Goal: Task Accomplishment & Management: Manage account settings

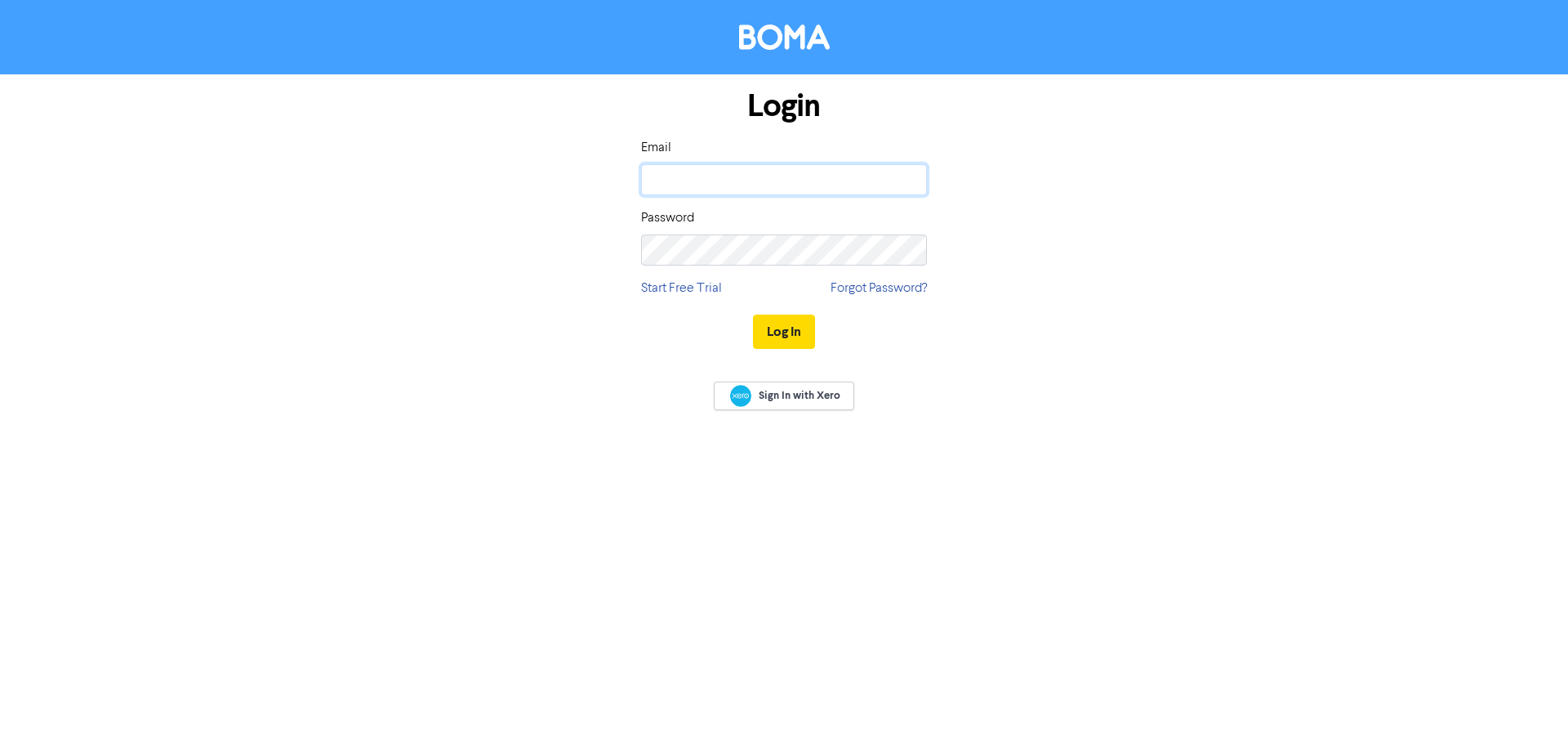
click at [714, 175] on input "email" at bounding box center [784, 179] width 285 height 31
type input "[PERSON_NAME][EMAIL_ADDRESS][DOMAIN_NAME]"
click at [752, 315] on button "Log In" at bounding box center [784, 332] width 62 height 34
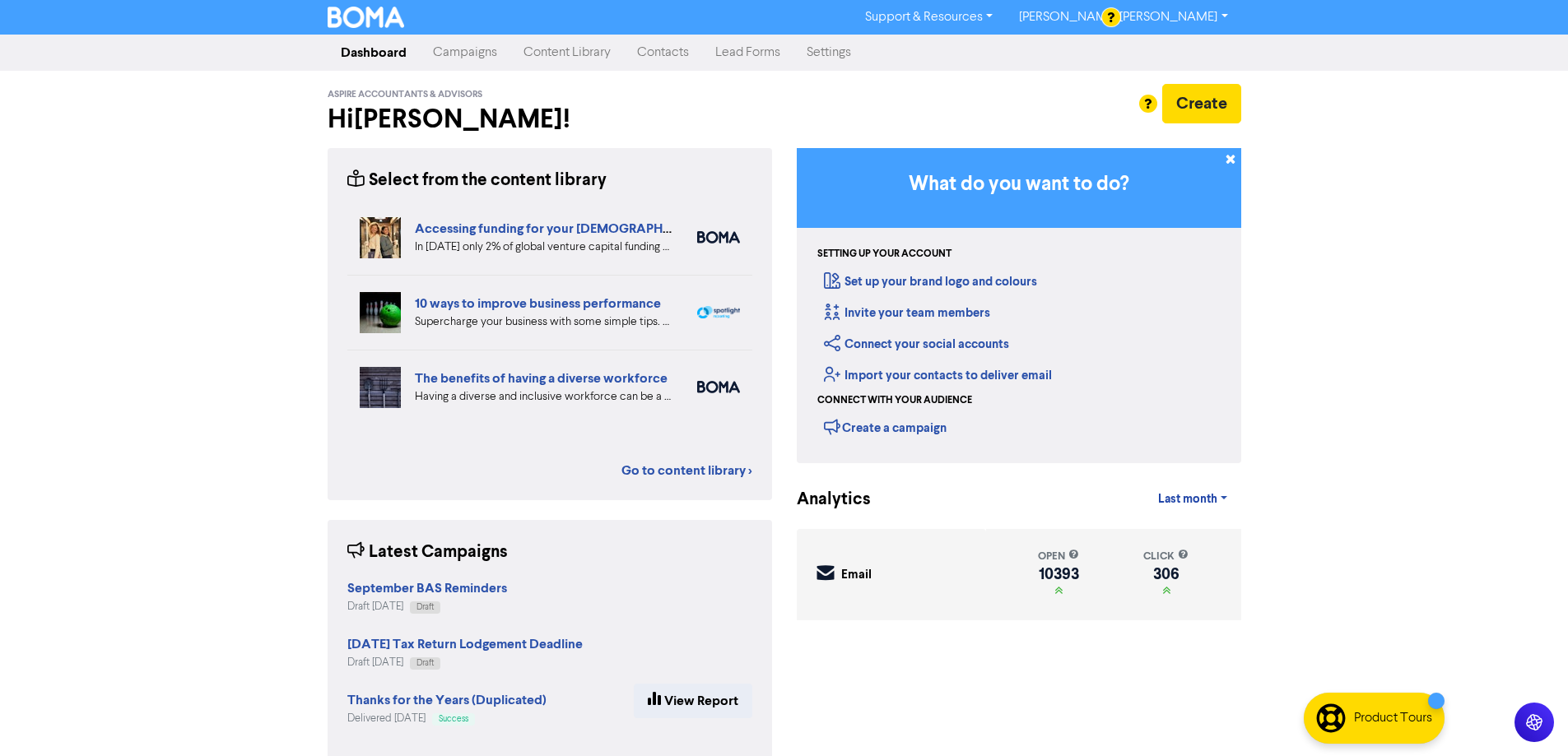
click at [452, 50] on link "Campaigns" at bounding box center [464, 52] width 90 height 33
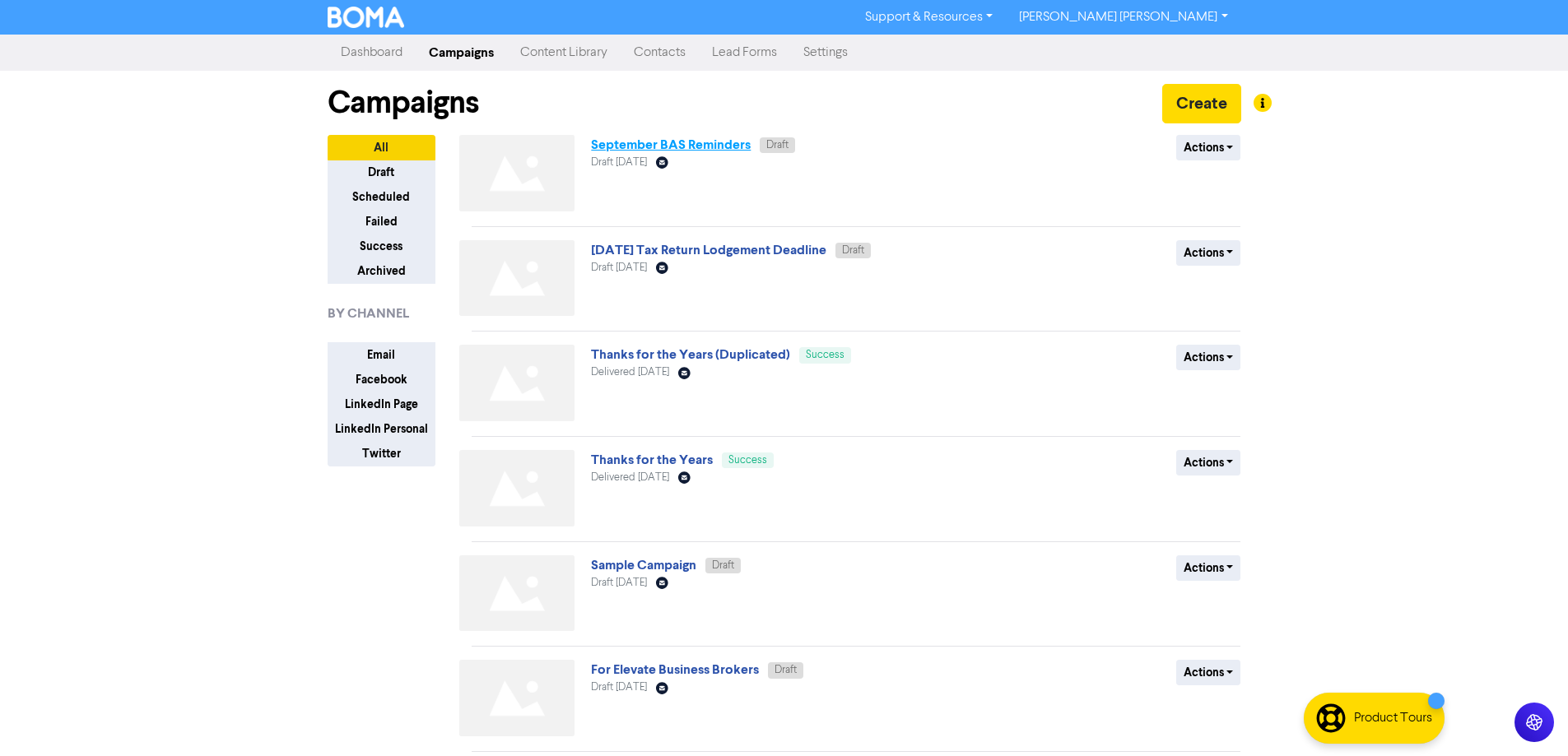
click at [663, 144] on link "September BAS Reminders" at bounding box center [671, 144] width 159 height 16
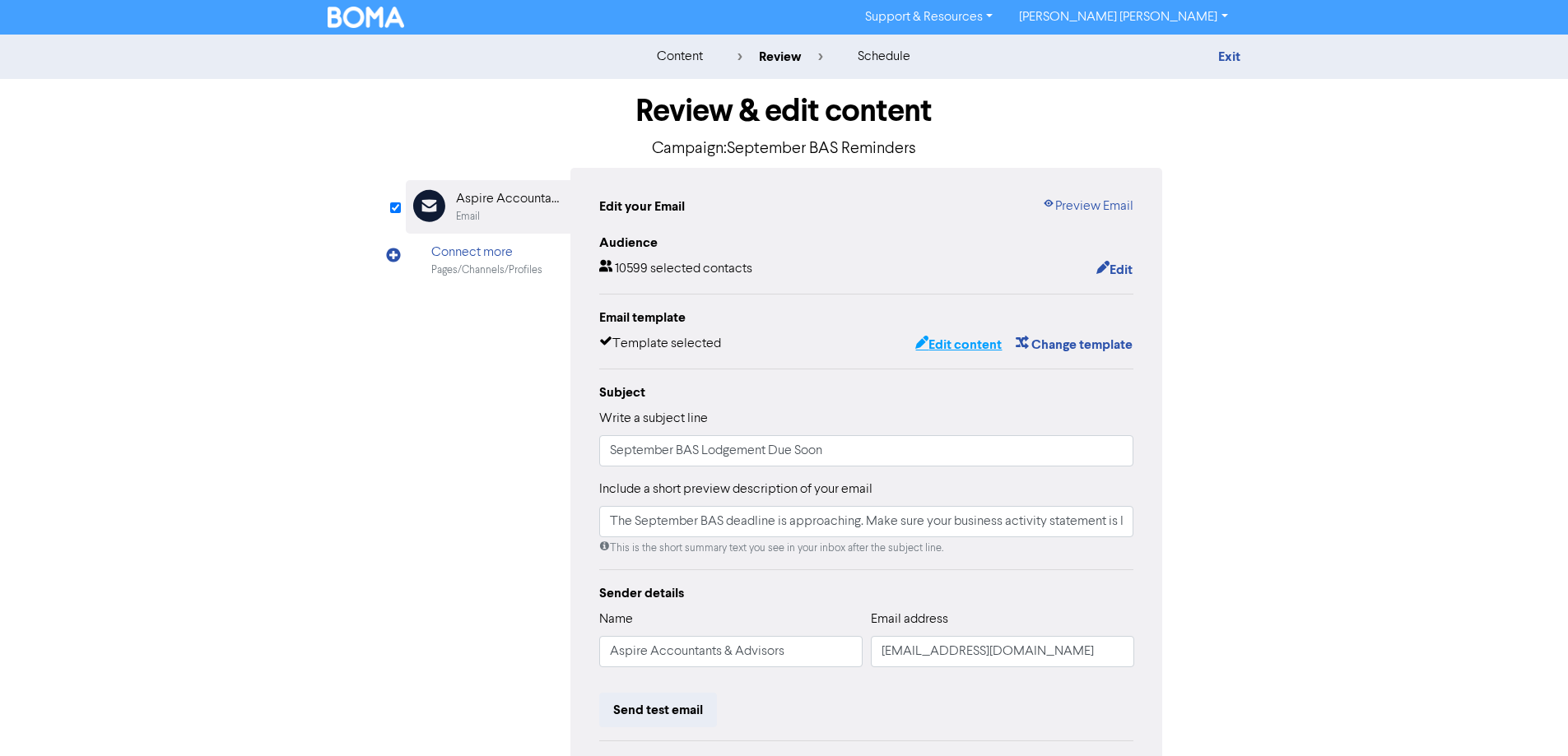
click at [962, 343] on button "Edit content" at bounding box center [958, 344] width 88 height 22
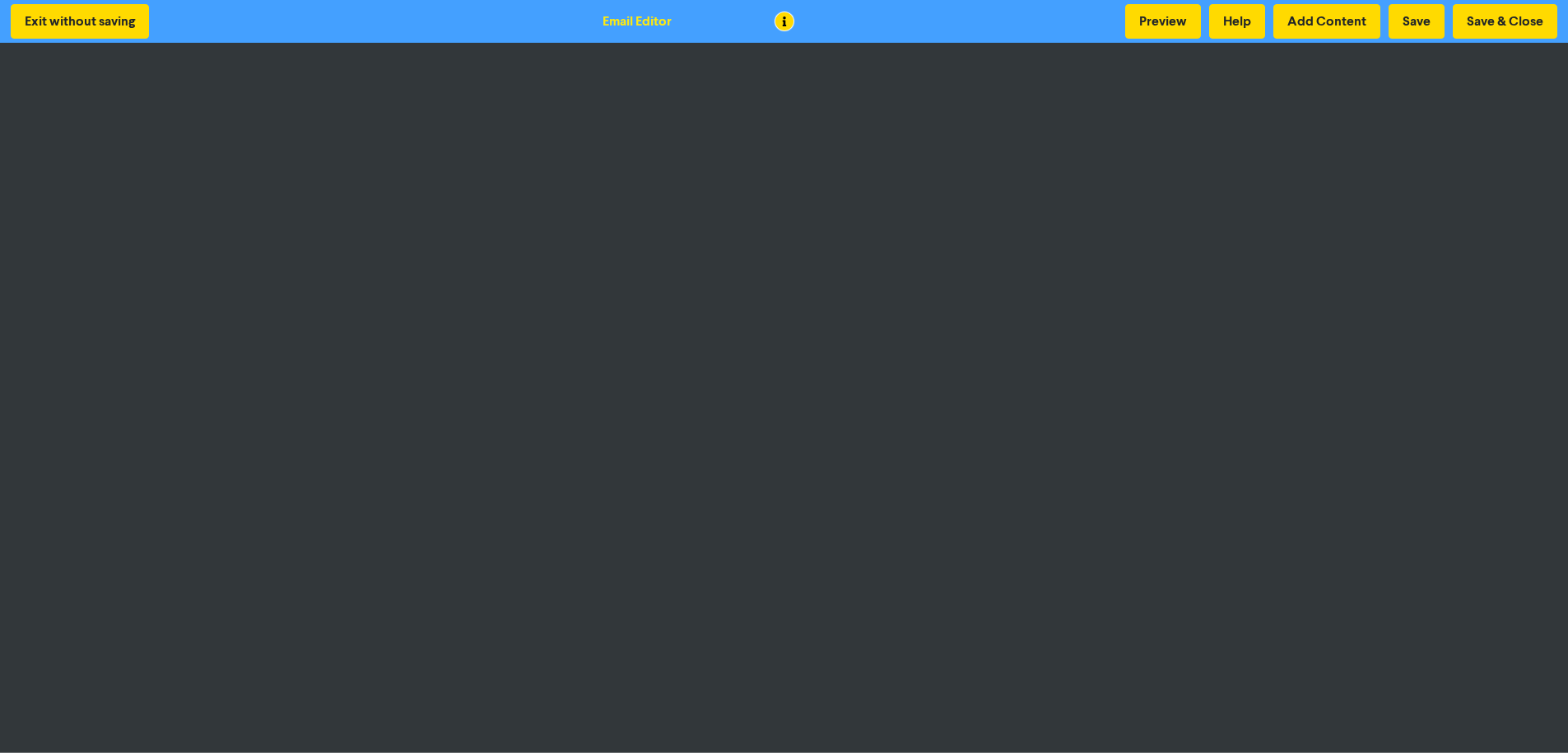
scroll to position [2, 0]
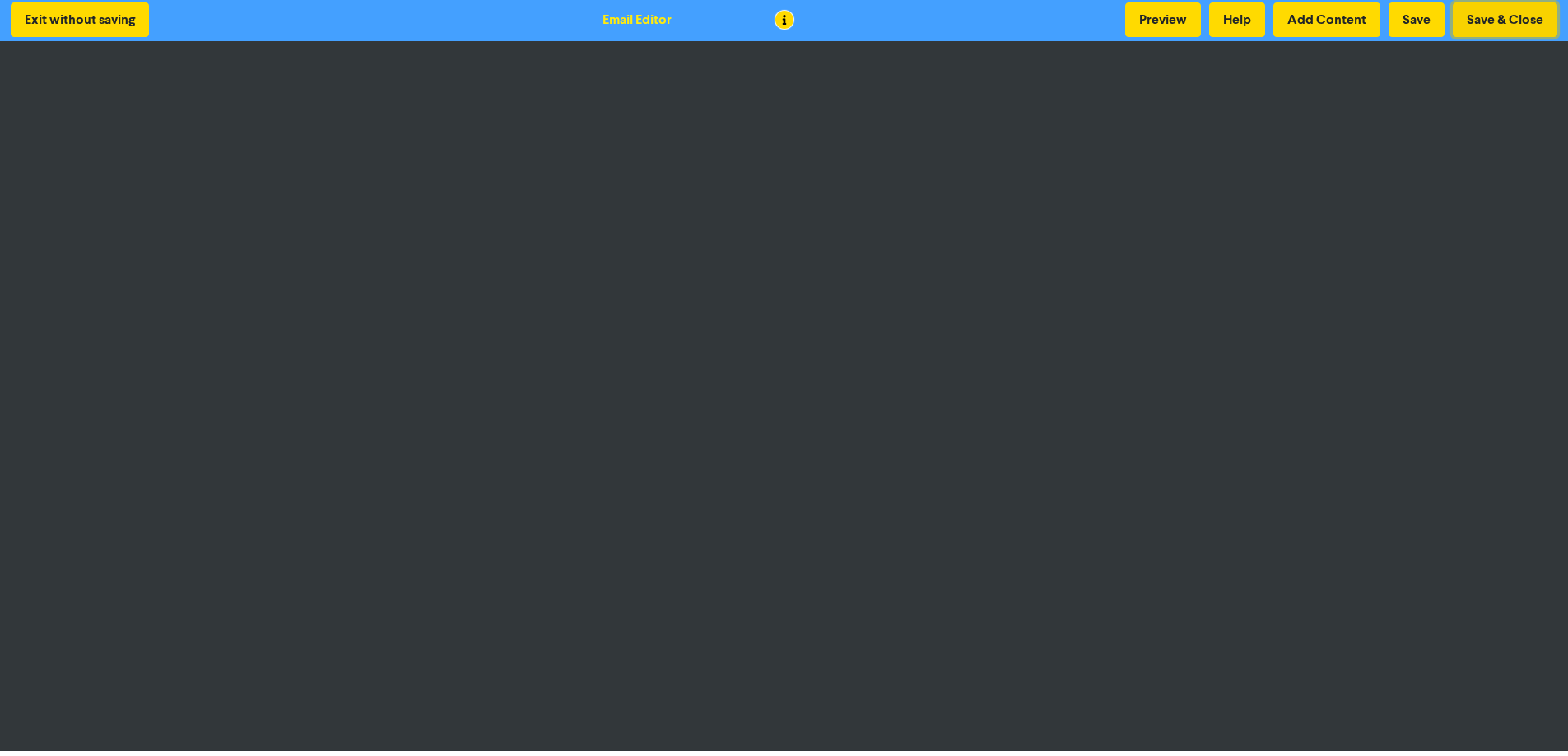
click at [1496, 20] on button "Save & Close" at bounding box center [1504, 20] width 104 height 34
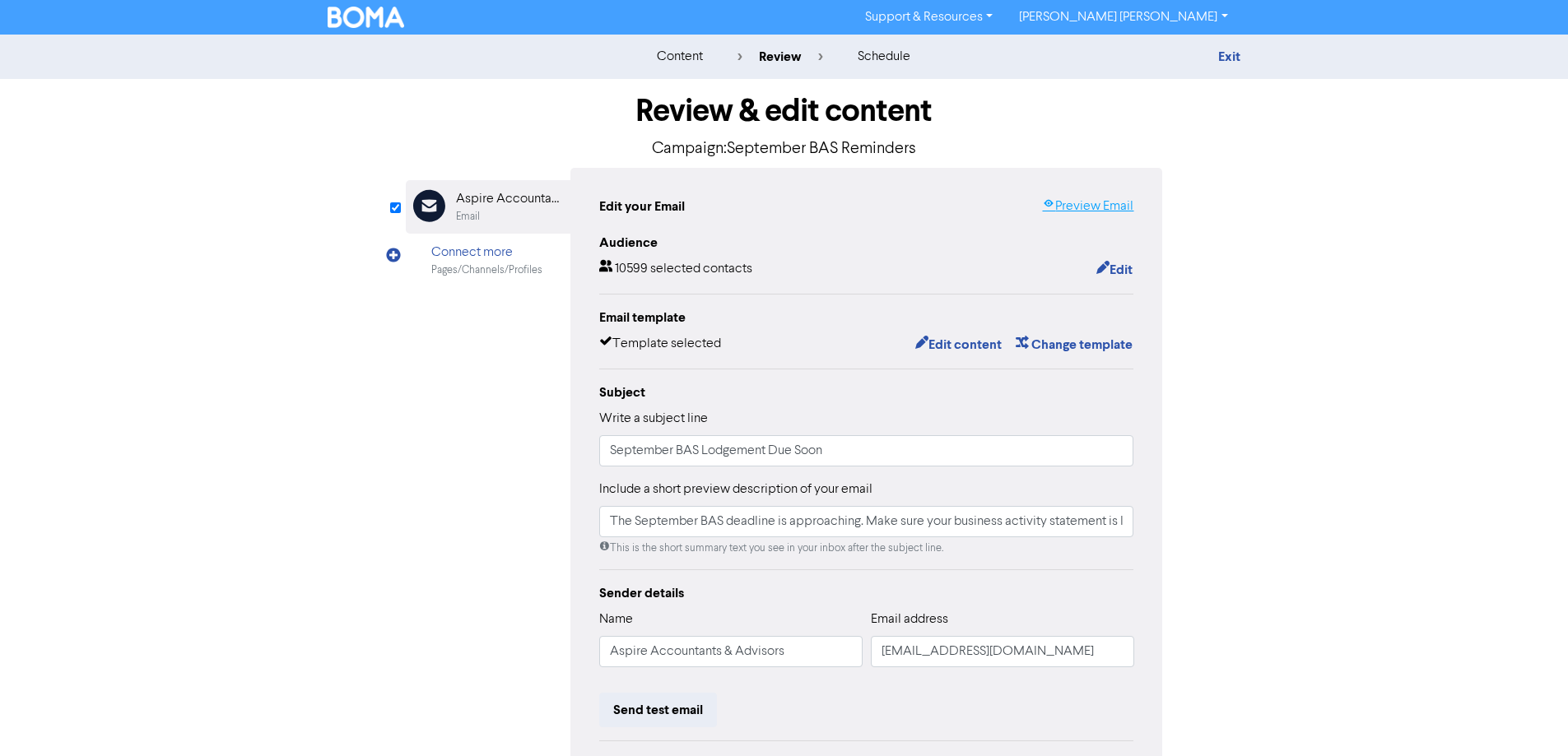
click at [1099, 205] on link "Preview Email" at bounding box center [1088, 206] width 91 height 20
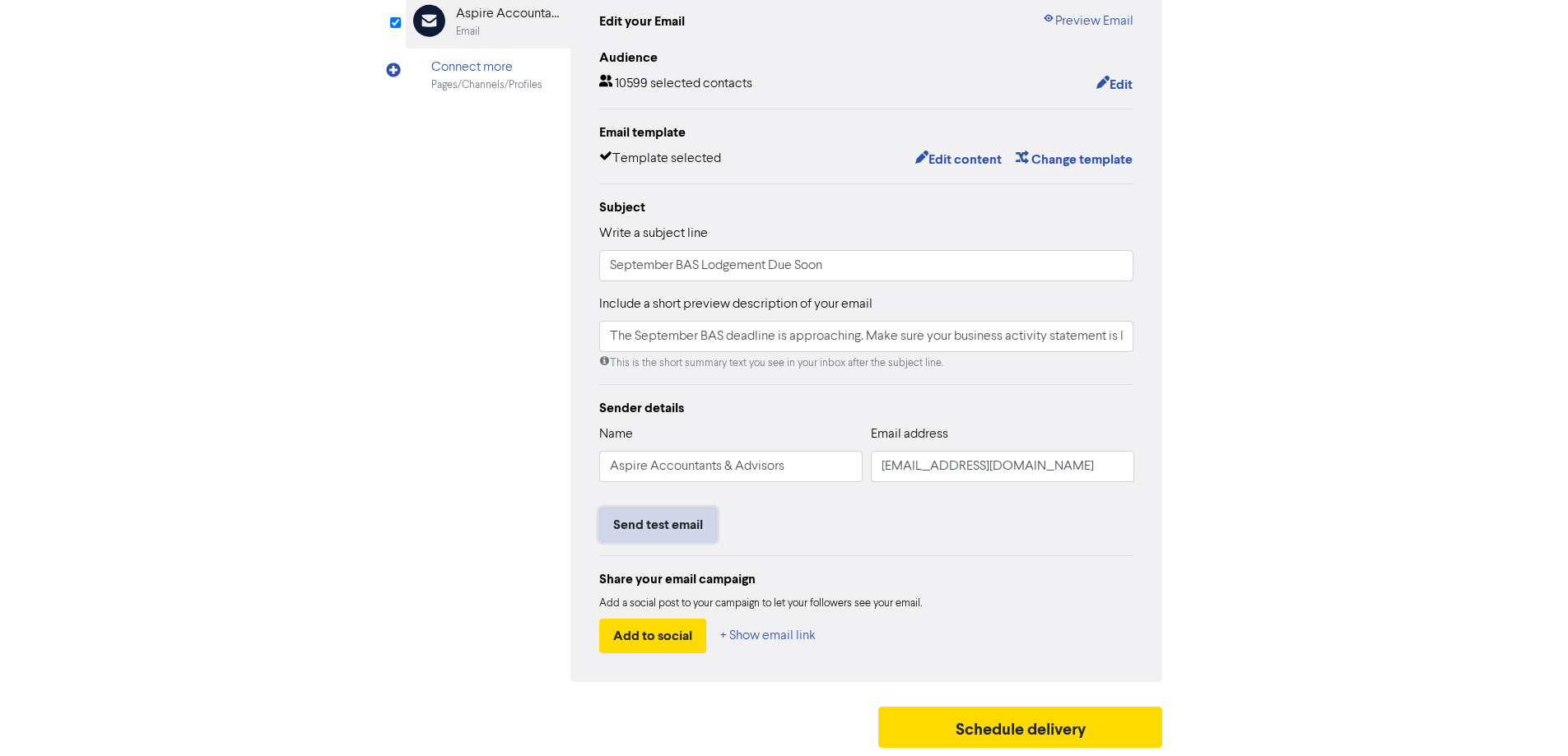
click at [676, 523] on button "Send test email" at bounding box center [658, 525] width 118 height 34
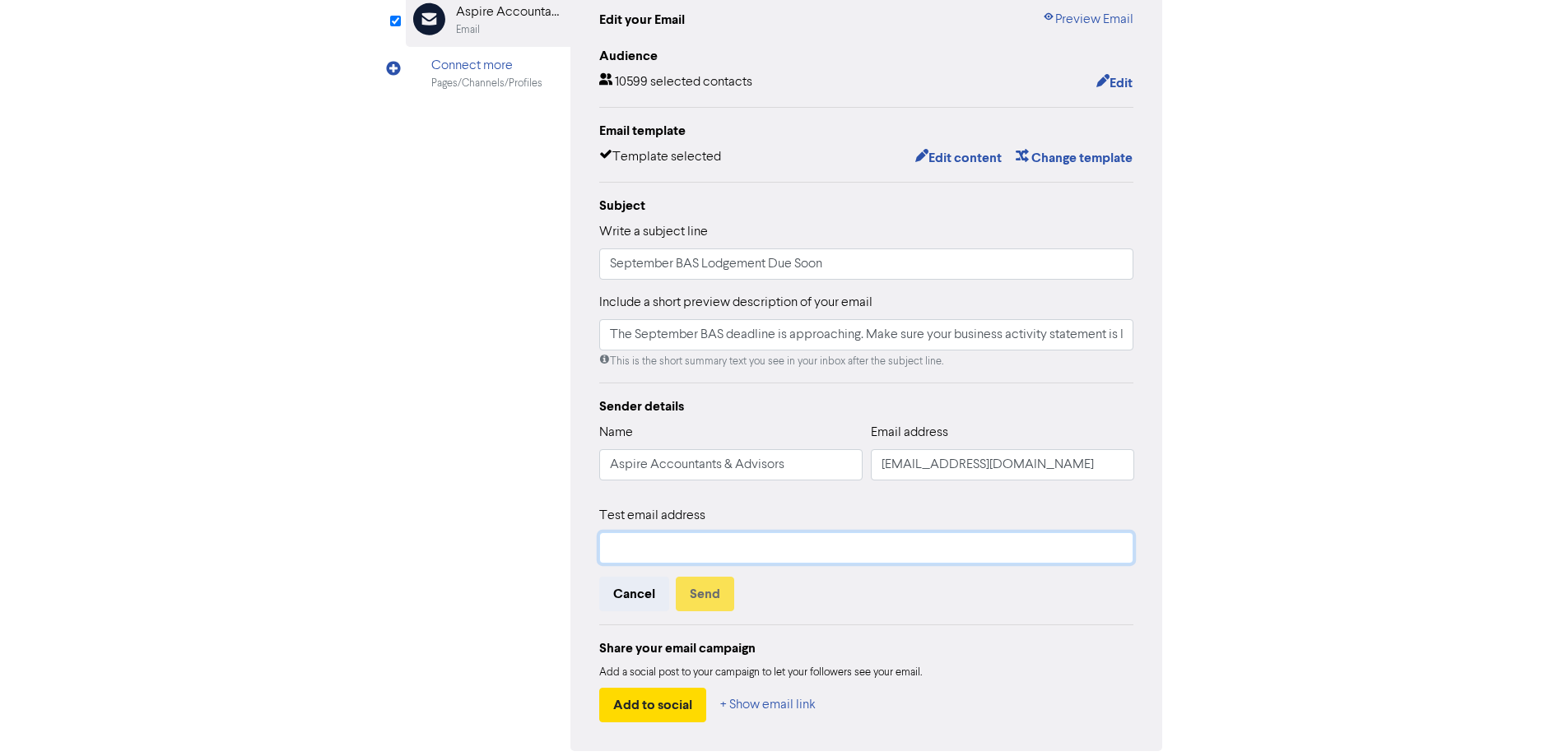
click at [661, 538] on input "text" at bounding box center [867, 547] width 535 height 31
type input "[EMAIL_ADDRESS][DOMAIN_NAME]"
click at [709, 597] on button "Send" at bounding box center [705, 594] width 59 height 34
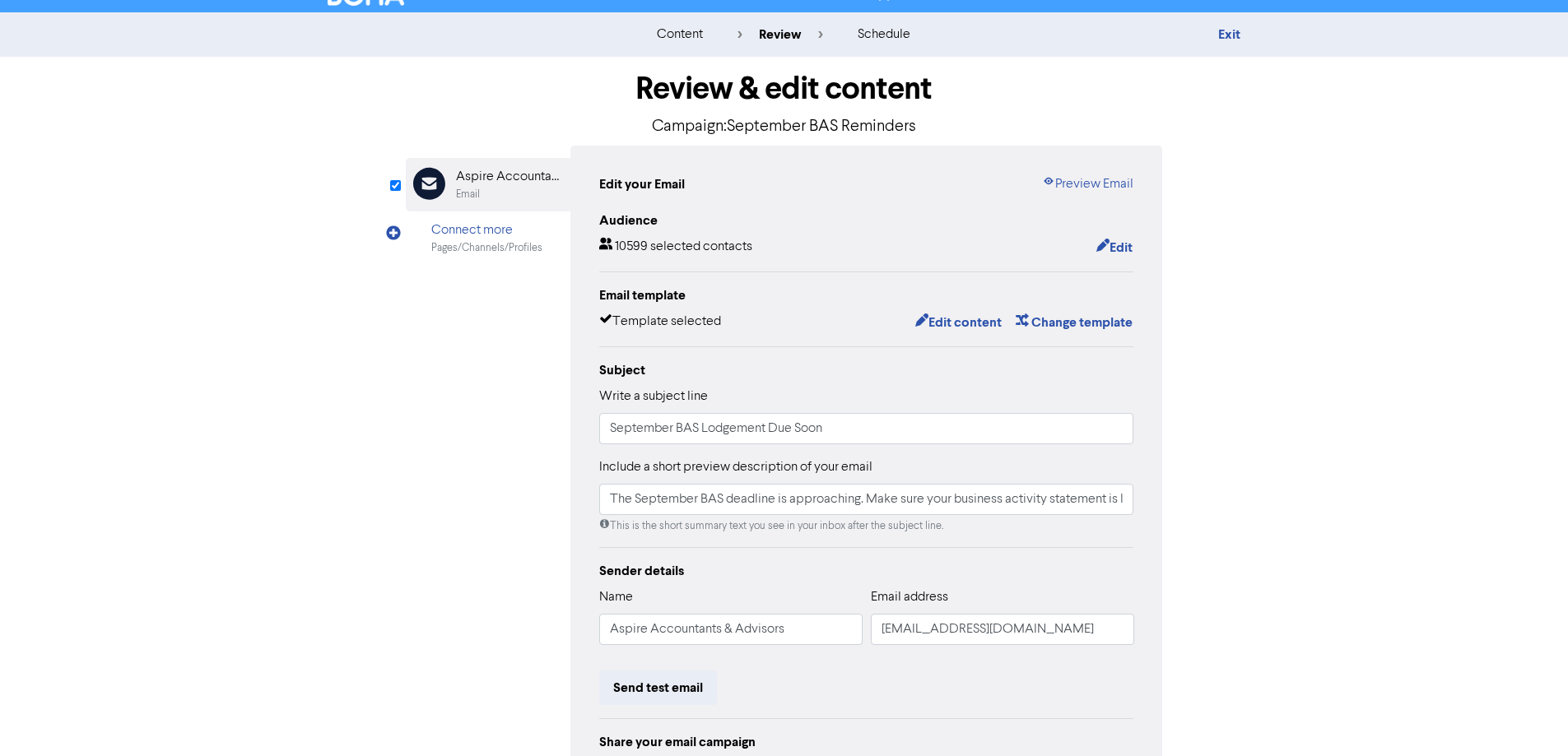
scroll to position [0, 0]
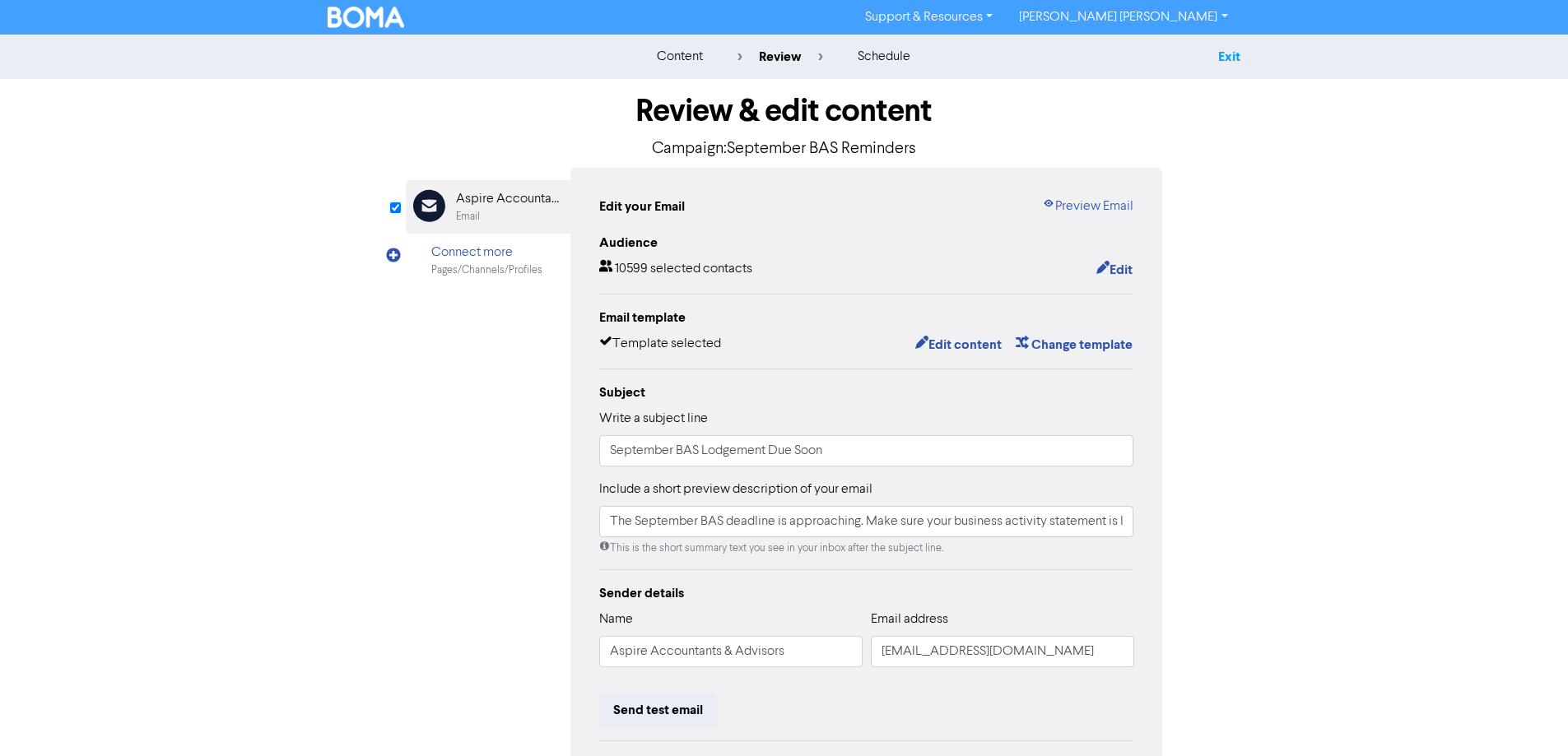
click at [1224, 61] on link "Exit" at bounding box center [1228, 56] width 22 height 16
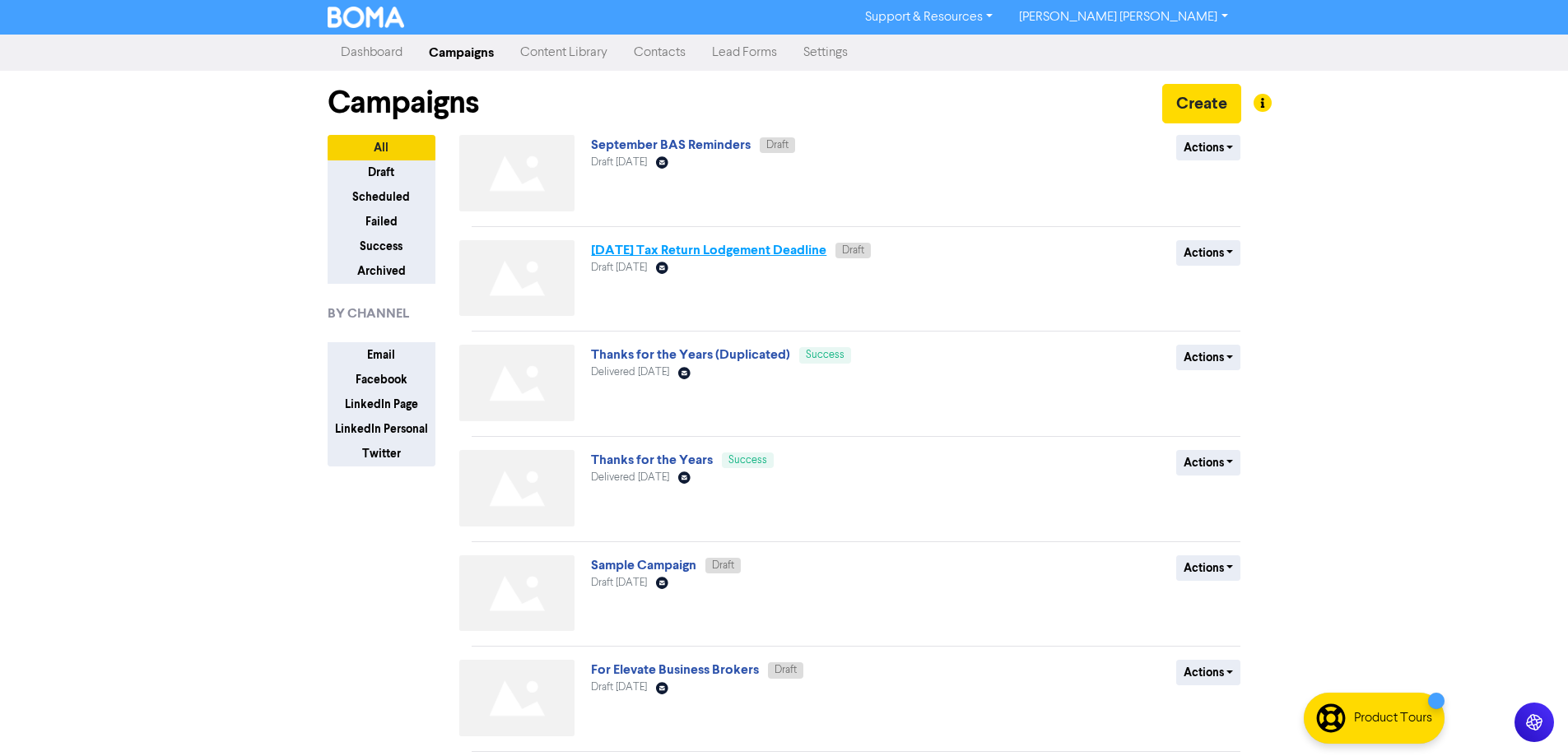
click at [670, 250] on link "[DATE] Tax Return Lodgement Deadline" at bounding box center [709, 249] width 235 height 16
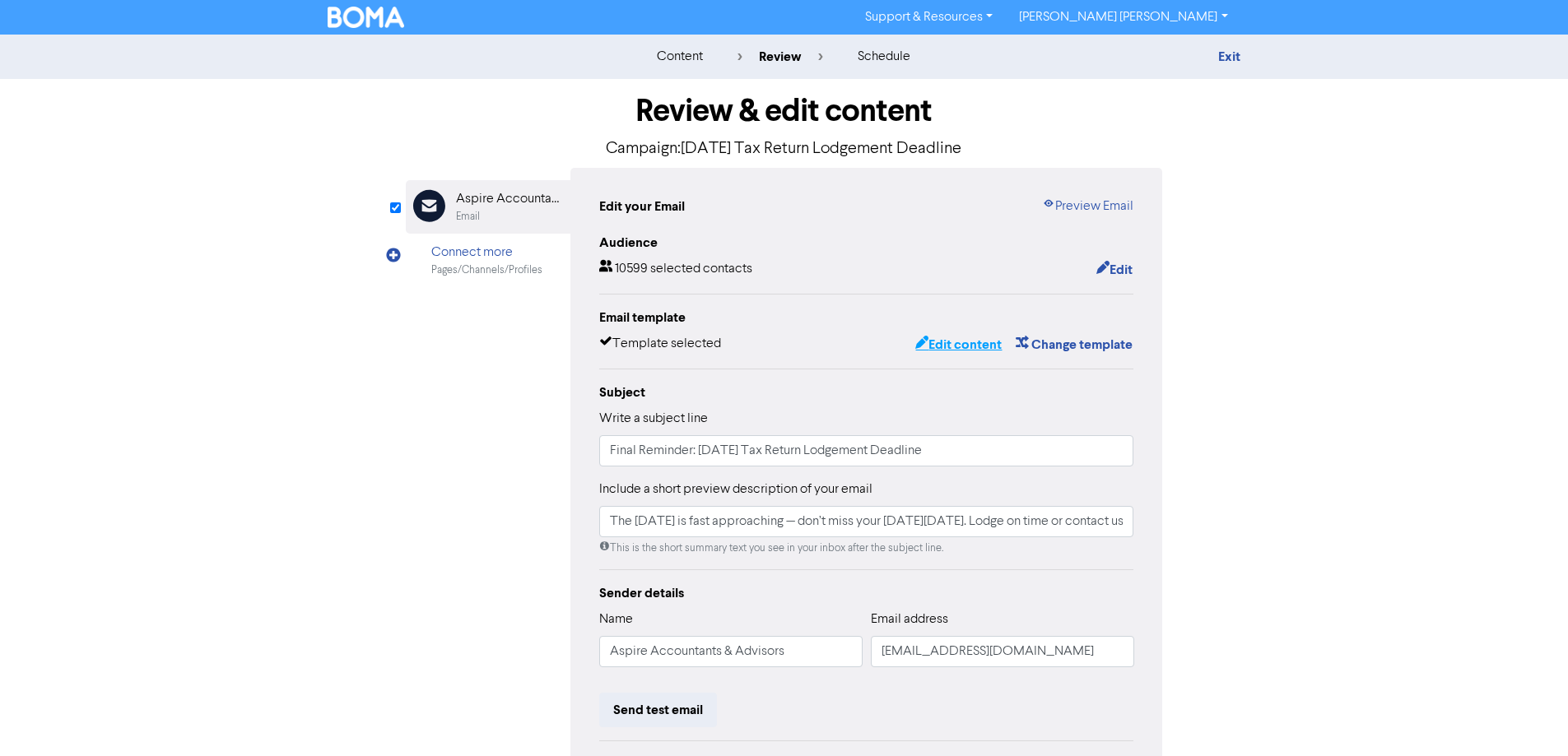
click at [946, 342] on button "Edit content" at bounding box center [958, 344] width 88 height 22
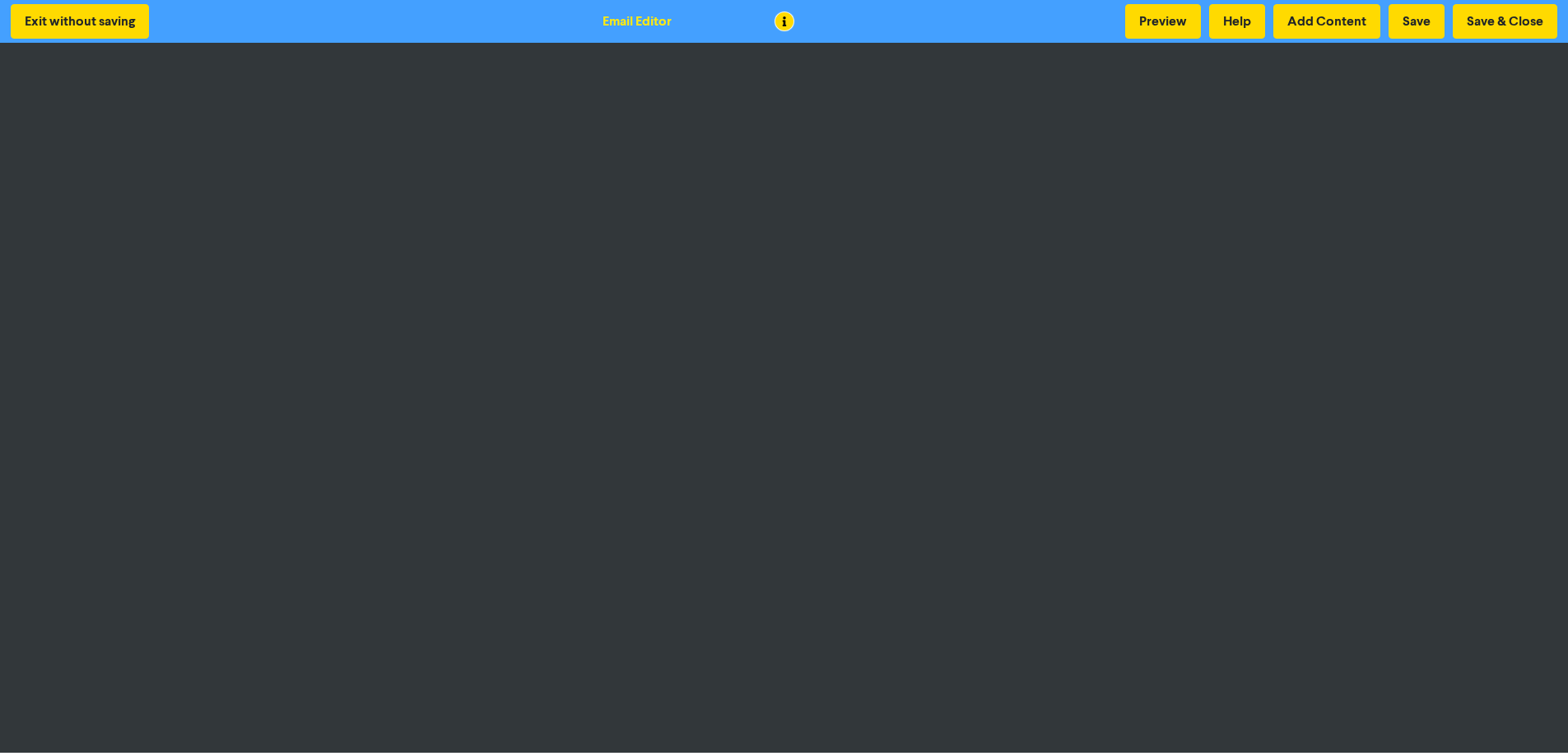
scroll to position [2, 0]
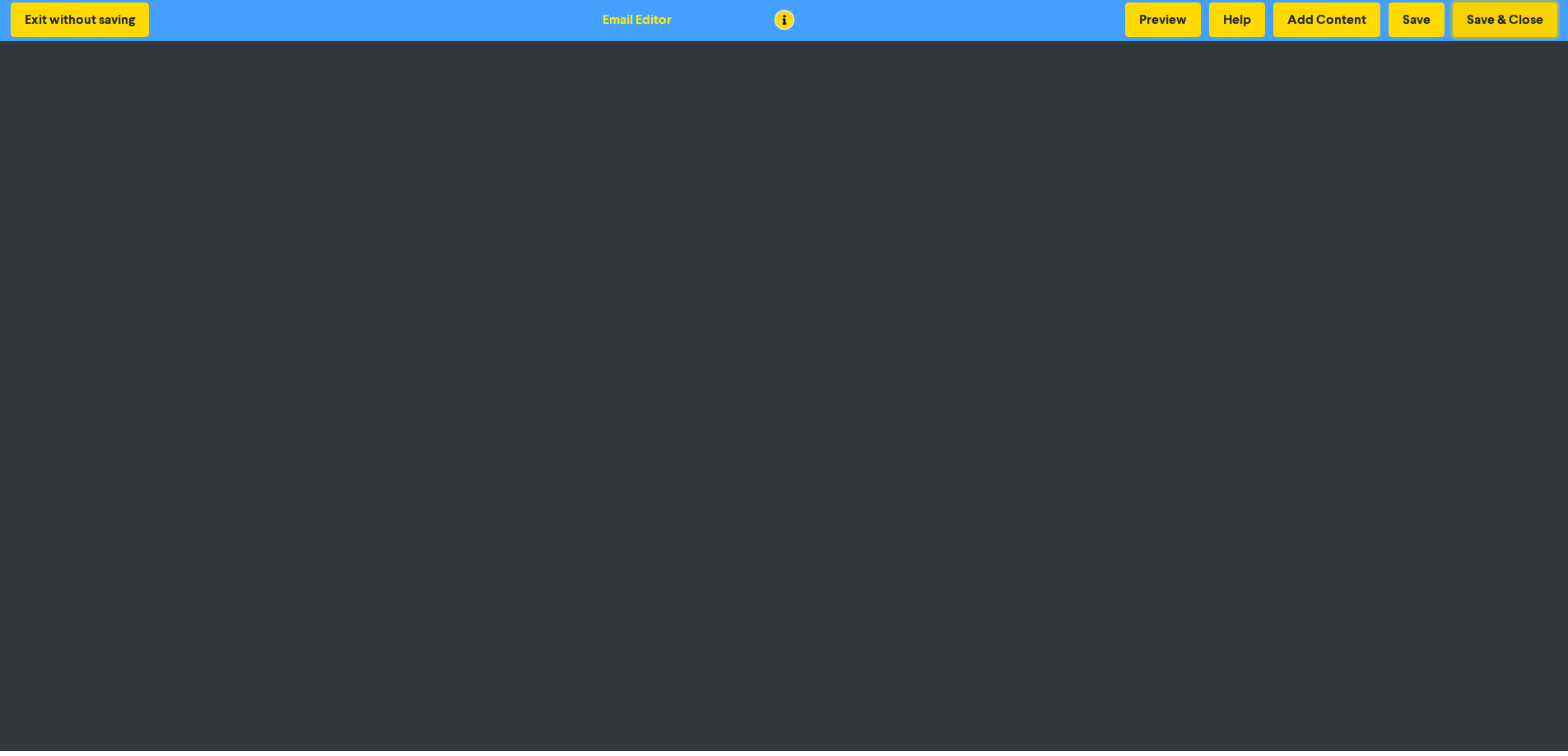
click at [1514, 15] on button "Save & Close" at bounding box center [1504, 20] width 104 height 34
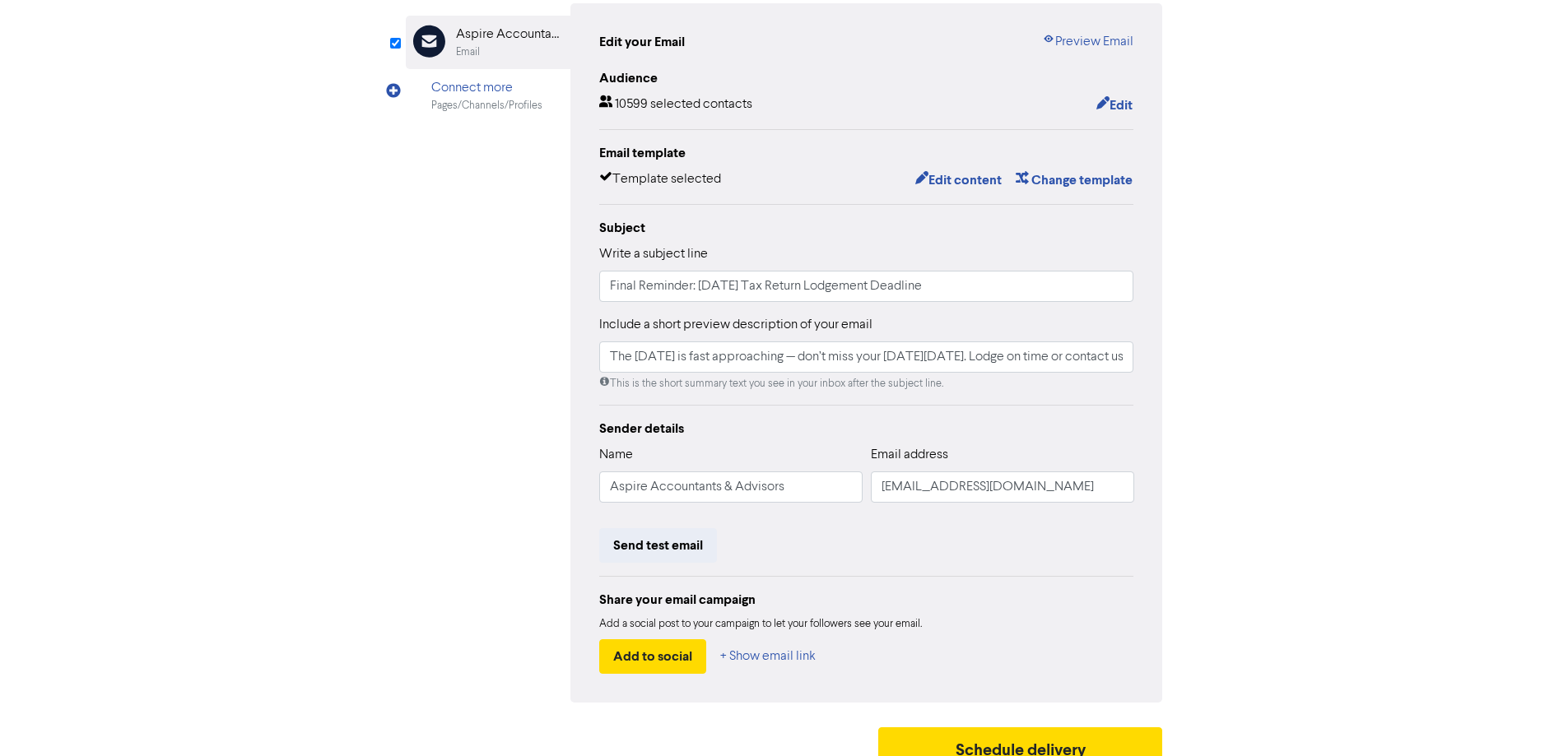
scroll to position [187, 0]
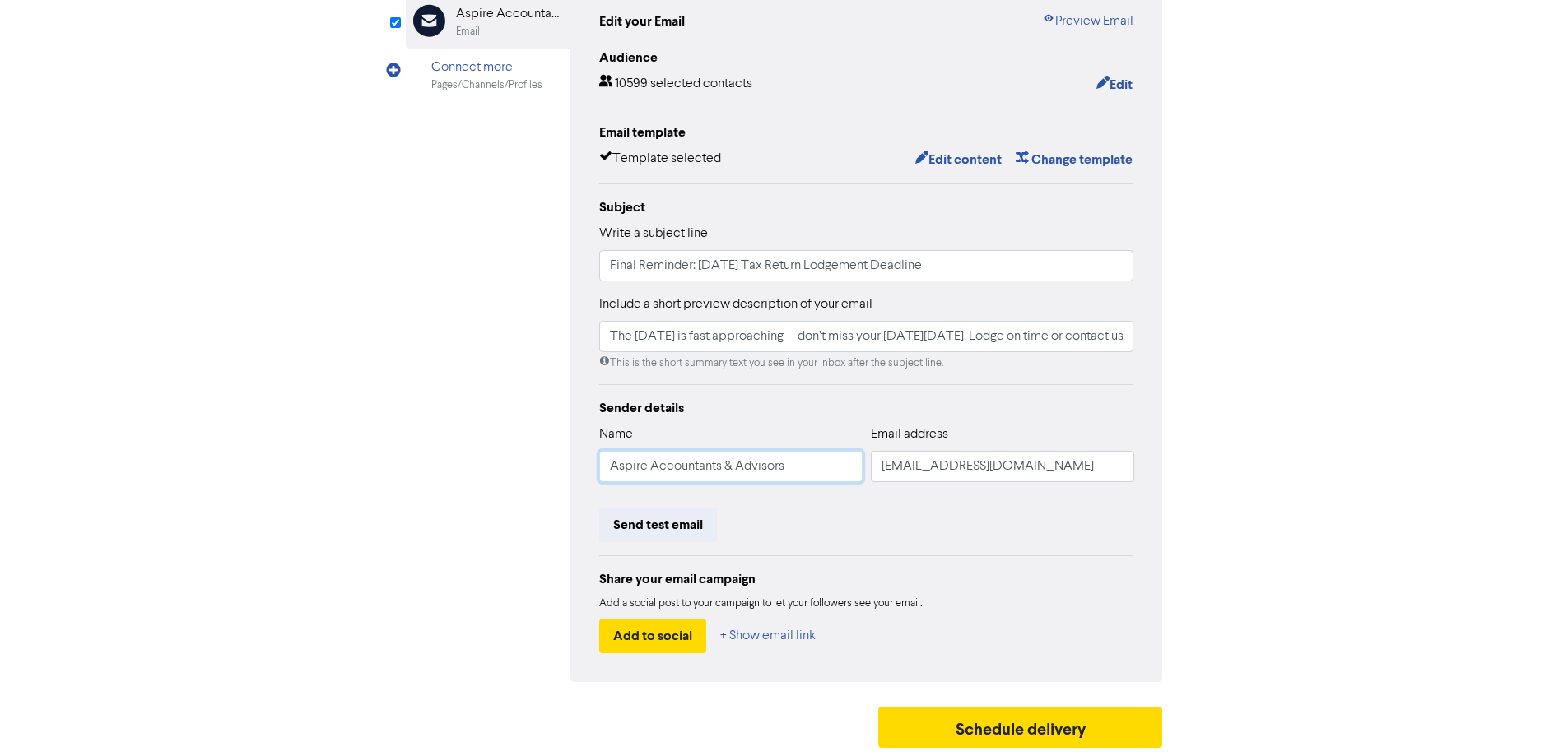
click at [657, 457] on input "Aspire Accountants & Advisors" at bounding box center [730, 466] width 263 height 31
drag, startPoint x: 492, startPoint y: 489, endPoint x: 558, endPoint y: 504, distance: 67.7
click at [492, 489] on div "Email Created with Sketch. Aspire Accountants & Advisors Email Connect more Pag…" at bounding box center [784, 332] width 757 height 699
click at [637, 512] on button "Send test email" at bounding box center [658, 525] width 118 height 34
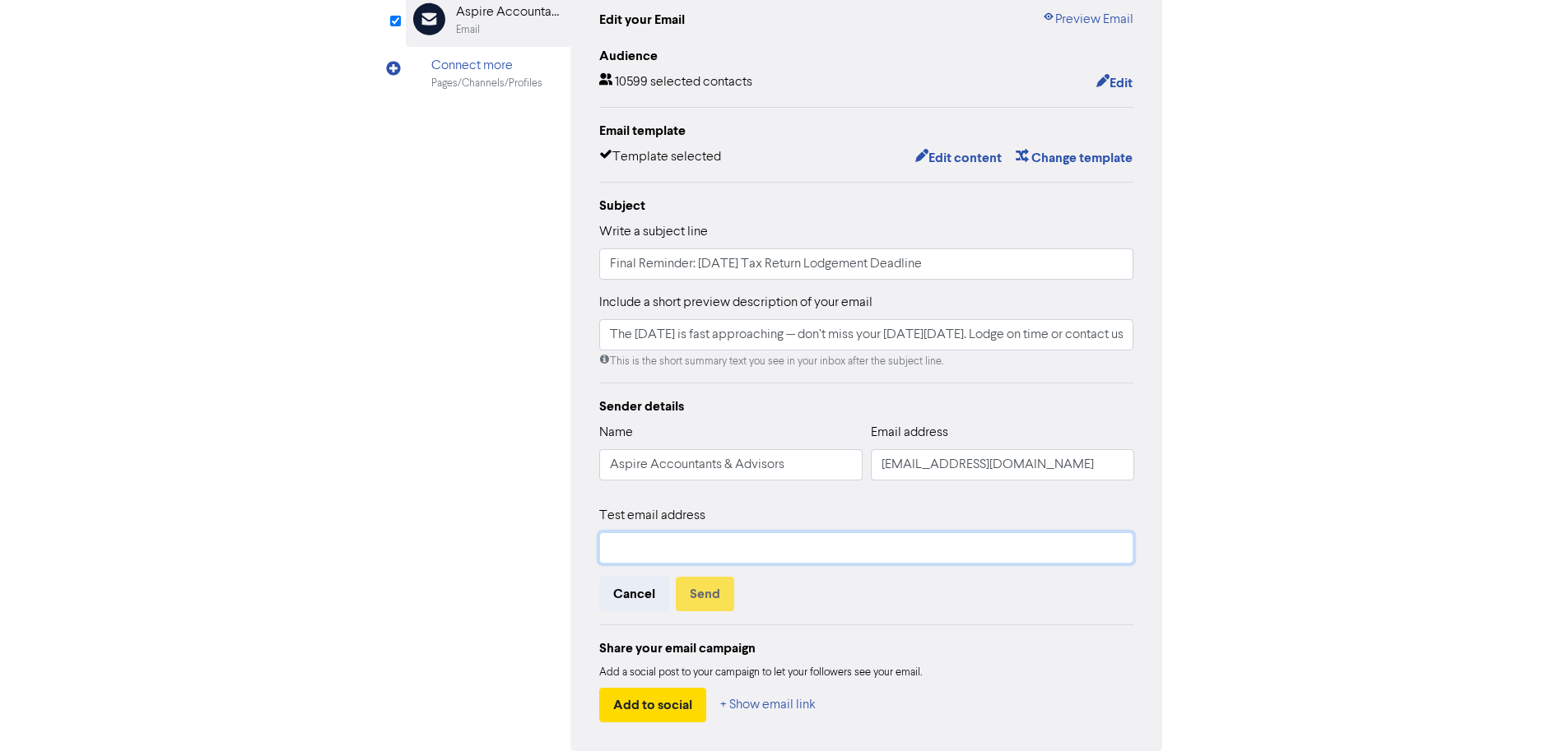
drag, startPoint x: 700, startPoint y: 544, endPoint x: 715, endPoint y: 549, distance: 15.8
click at [700, 544] on input "text" at bounding box center [867, 547] width 535 height 31
type input "[EMAIL_ADDRESS][DOMAIN_NAME]"
click at [701, 597] on button "Send" at bounding box center [705, 594] width 59 height 34
